Goal: Book appointment/travel/reservation

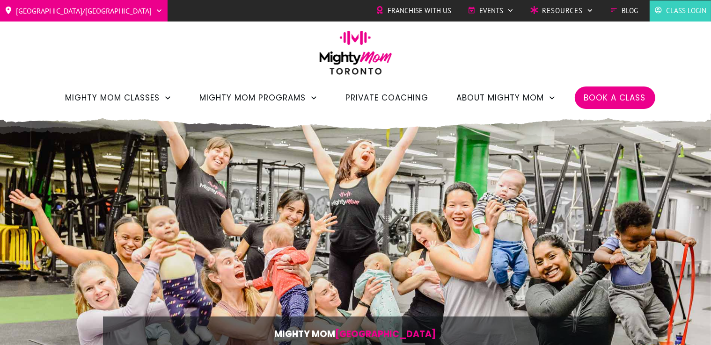
click at [692, 1] on li "Class Login" at bounding box center [680, 10] width 61 height 21
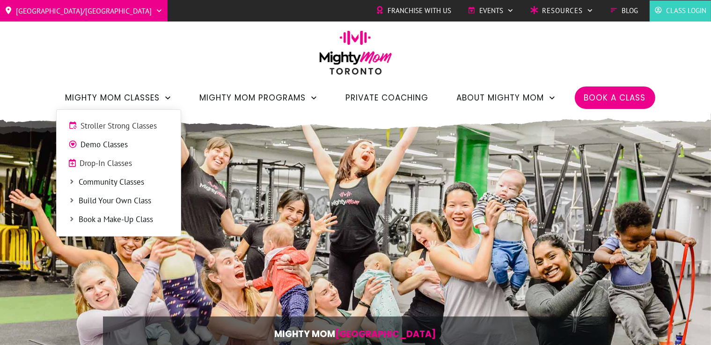
click at [125, 163] on span "Drop-In Classes" at bounding box center [124, 164] width 89 height 12
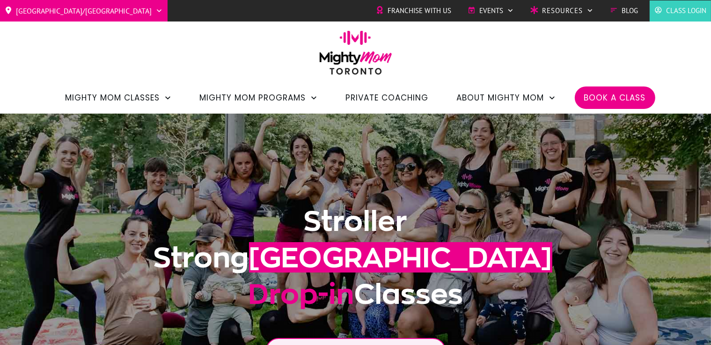
click at [141, 129] on span "Stroller Strong Classes" at bounding box center [125, 126] width 88 height 12
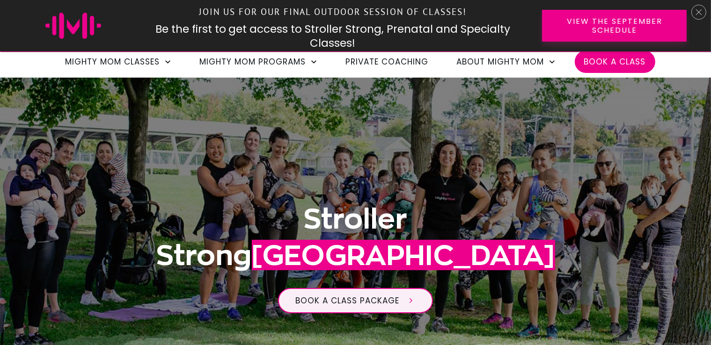
scroll to position [105, 0]
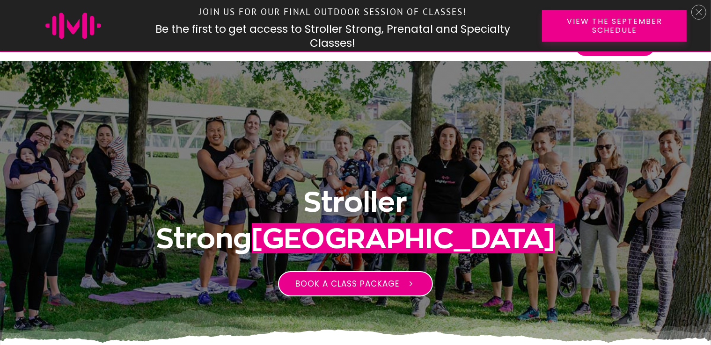
click at [380, 289] on span "Book a class package" at bounding box center [347, 284] width 104 height 11
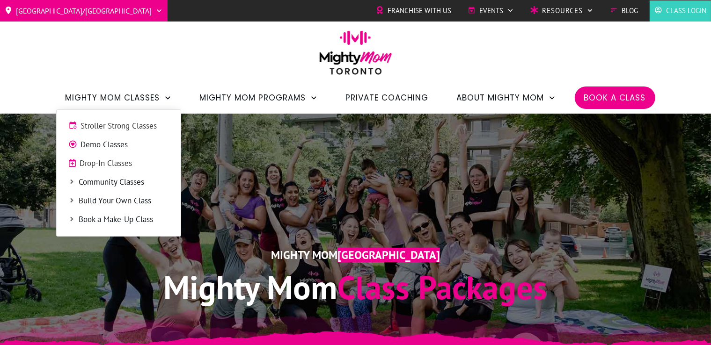
click at [117, 169] on span "Drop-In Classes" at bounding box center [124, 164] width 89 height 12
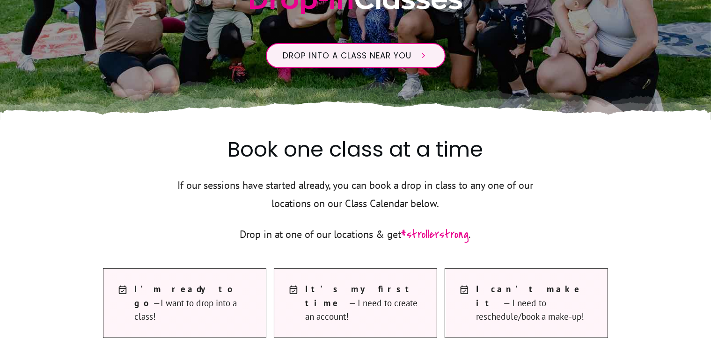
scroll to position [287, 0]
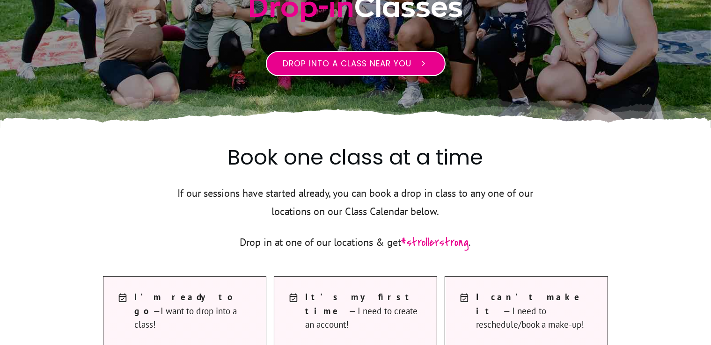
click at [406, 65] on span "Drop into a class near you" at bounding box center [347, 63] width 129 height 11
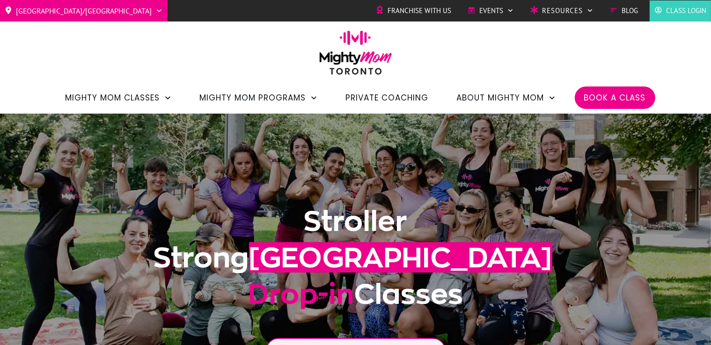
click at [700, 8] on span "Class Login" at bounding box center [686, 11] width 40 height 14
click at [621, 96] on span "Book a Class" at bounding box center [615, 98] width 62 height 16
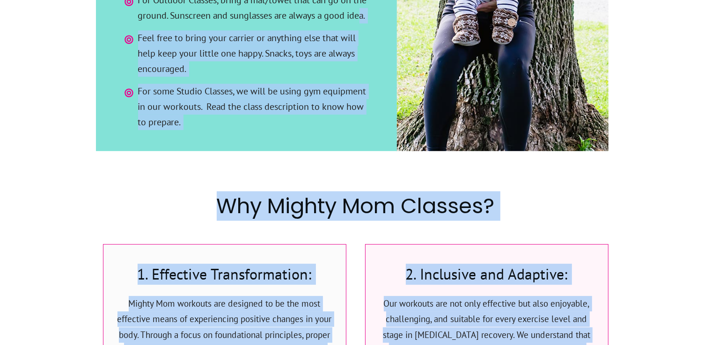
drag, startPoint x: 328, startPoint y: 135, endPoint x: 423, endPoint y: 190, distance: 109.9
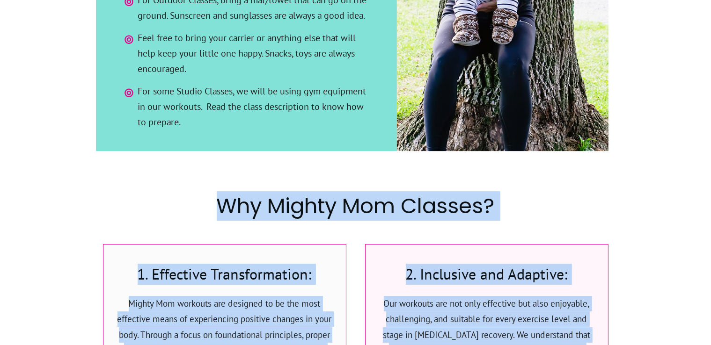
scroll to position [2783, 0]
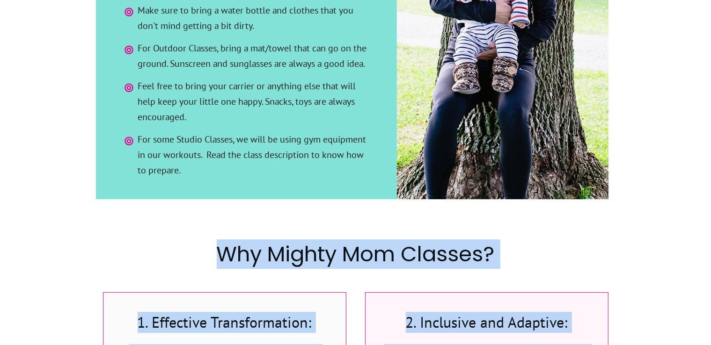
click at [510, 240] on h2 "Why Mighty Mom Classes?" at bounding box center [355, 260] width 505 height 41
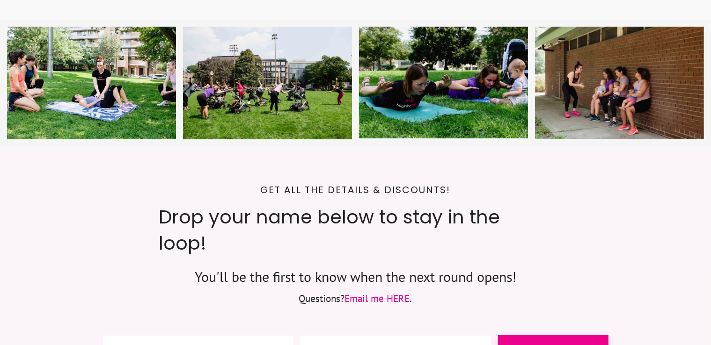
scroll to position [3970, 0]
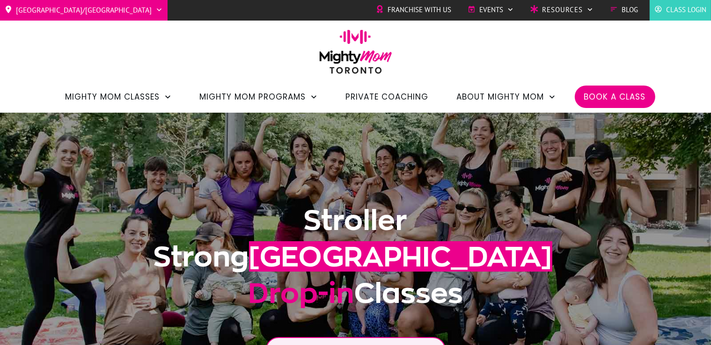
scroll to position [0, 0]
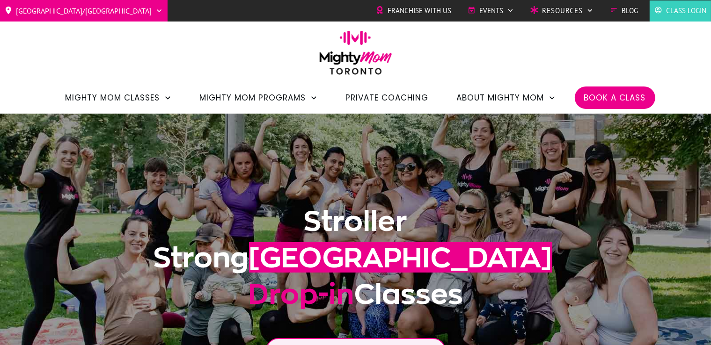
click at [687, 15] on span "Class Login" at bounding box center [686, 11] width 40 height 14
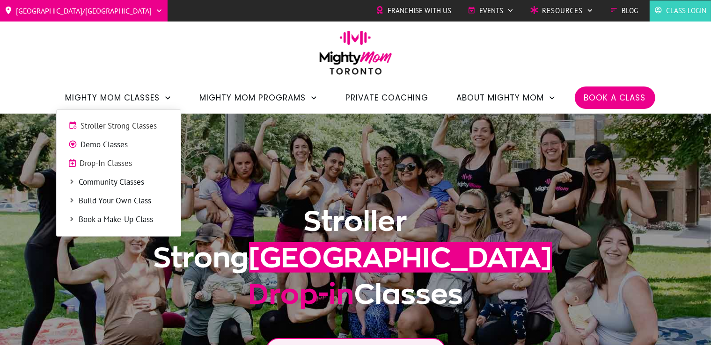
click at [144, 130] on span "Stroller Strong Classes" at bounding box center [125, 126] width 88 height 12
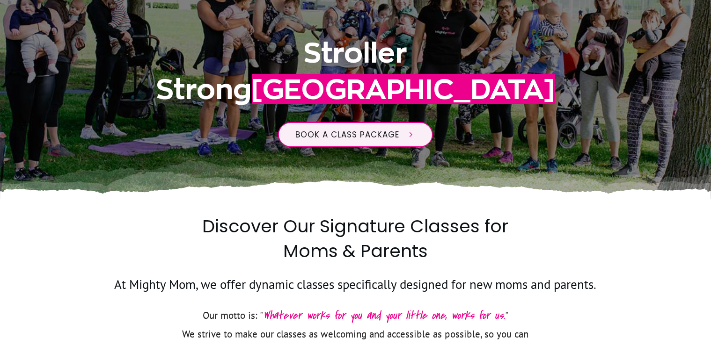
scroll to position [287, 0]
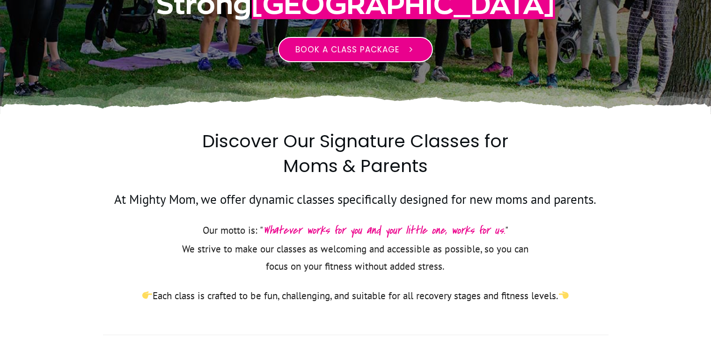
click at [389, 56] on link "Book a class package" at bounding box center [355, 49] width 155 height 25
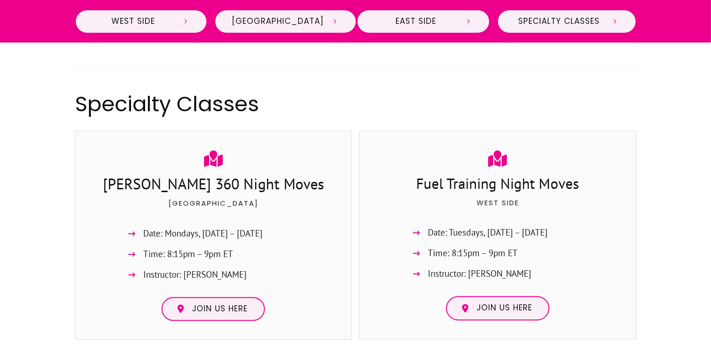
scroll to position [1554, 0]
click at [208, 304] on span "Join us here" at bounding box center [220, 309] width 56 height 10
